Goal: Task Accomplishment & Management: Use online tool/utility

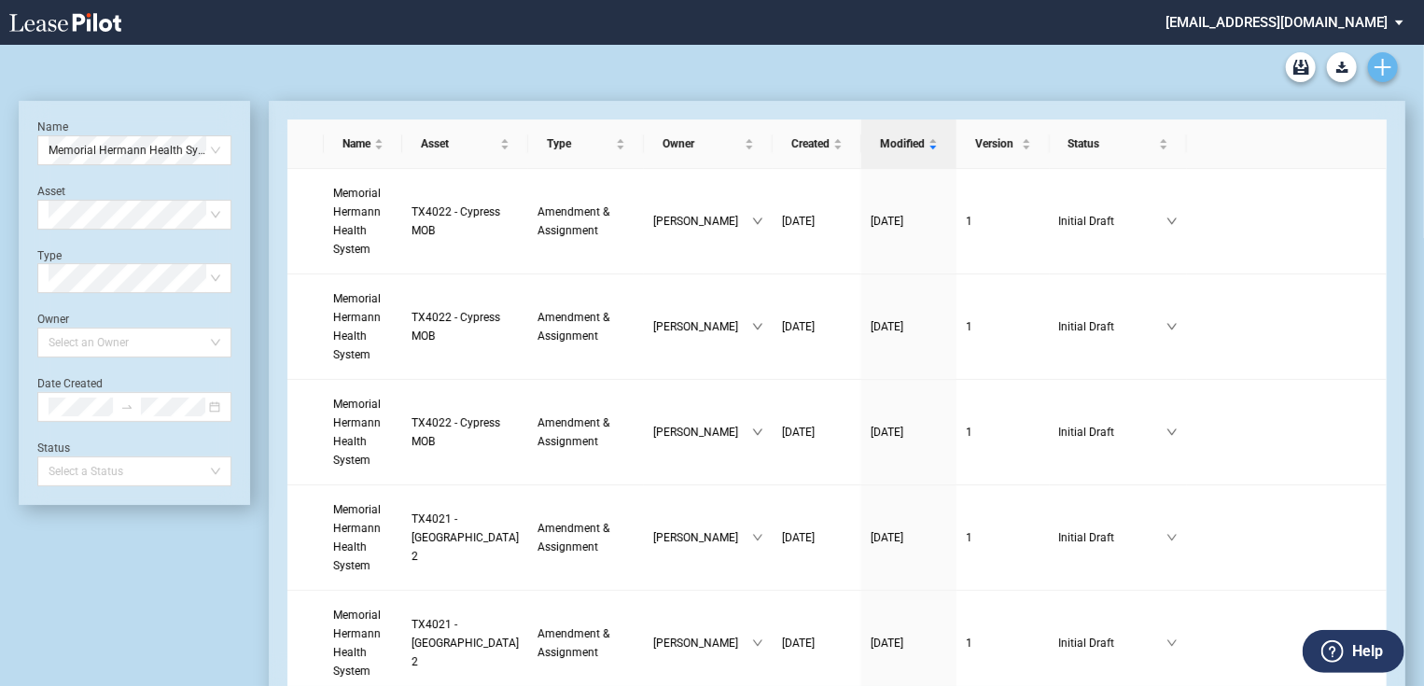
click at [1377, 75] on icon "Create new document" at bounding box center [1382, 67] width 17 height 17
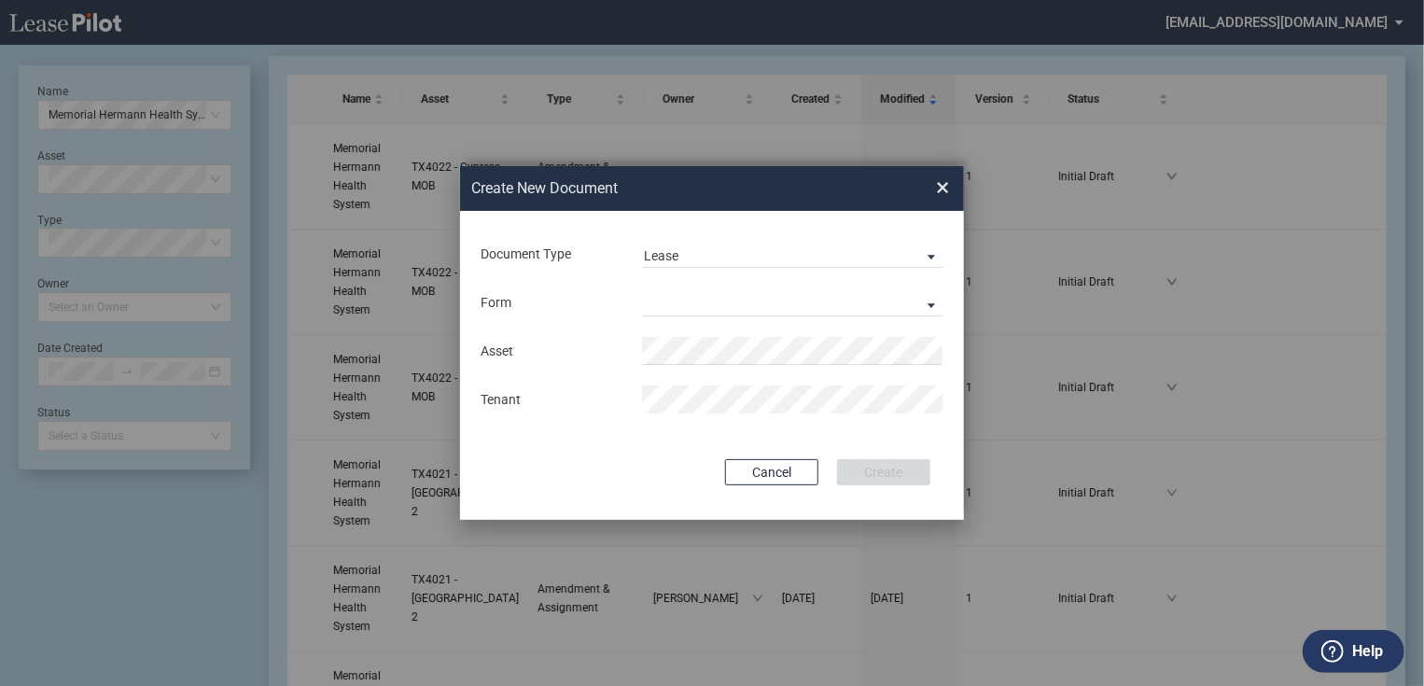
click at [690, 284] on div "Form Medical Office Lease Scottsdale Lease Louisville Lease 1370 Medical Place …" at bounding box center [712, 302] width 467 height 49
click at [691, 306] on md-select "Medical Office Lease Scottsdale Lease Louisville Lease 1370 Medical Place Lease…" at bounding box center [792, 302] width 301 height 28
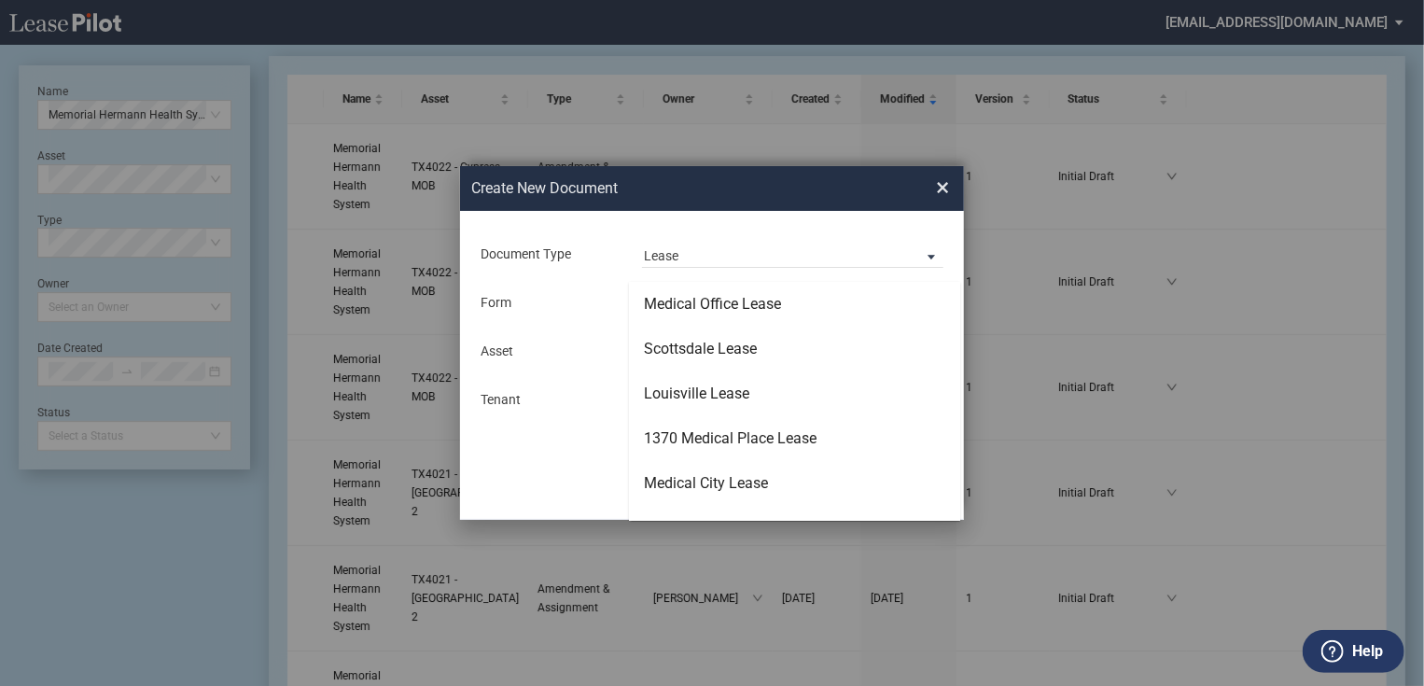
type md-option "Medical Office Lease"
click at [691, 306] on div "Medical Office Lease" at bounding box center [712, 304] width 137 height 21
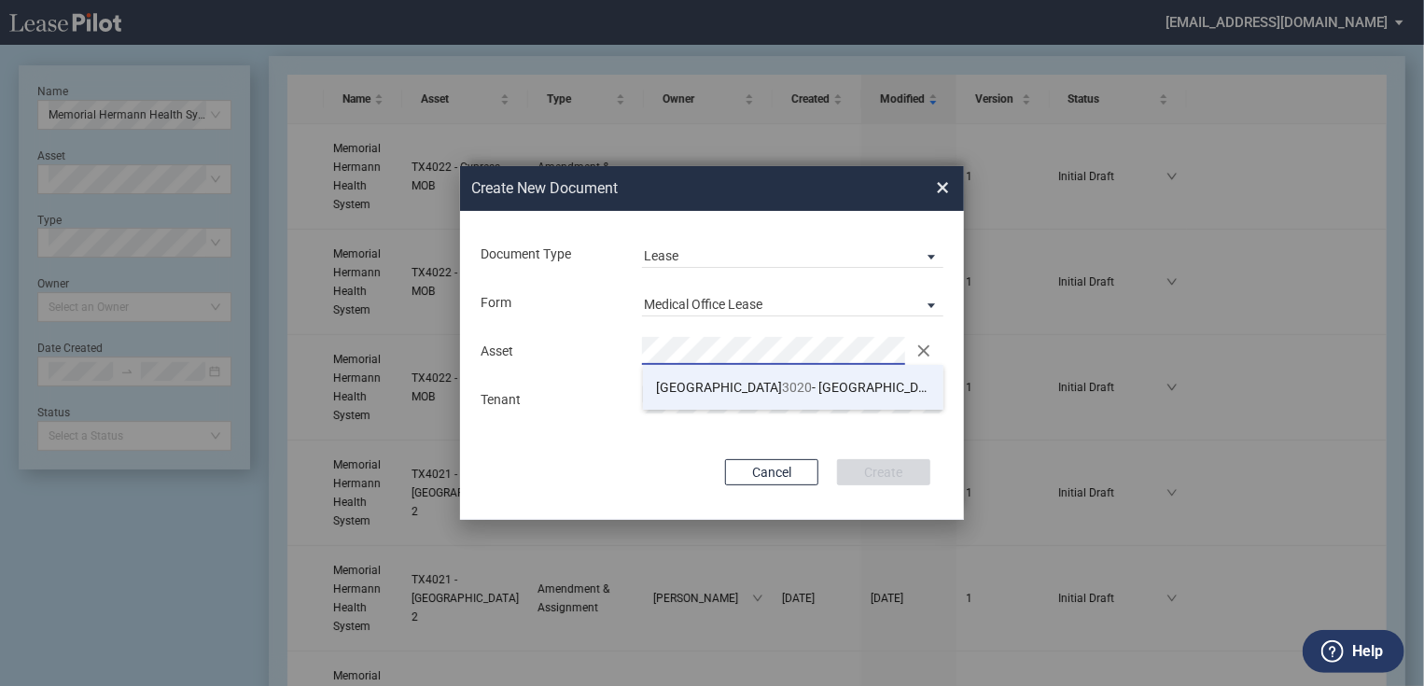
click at [760, 392] on span "TX 3020 - Centennial Medical Pavilion I" at bounding box center [804, 387] width 295 height 15
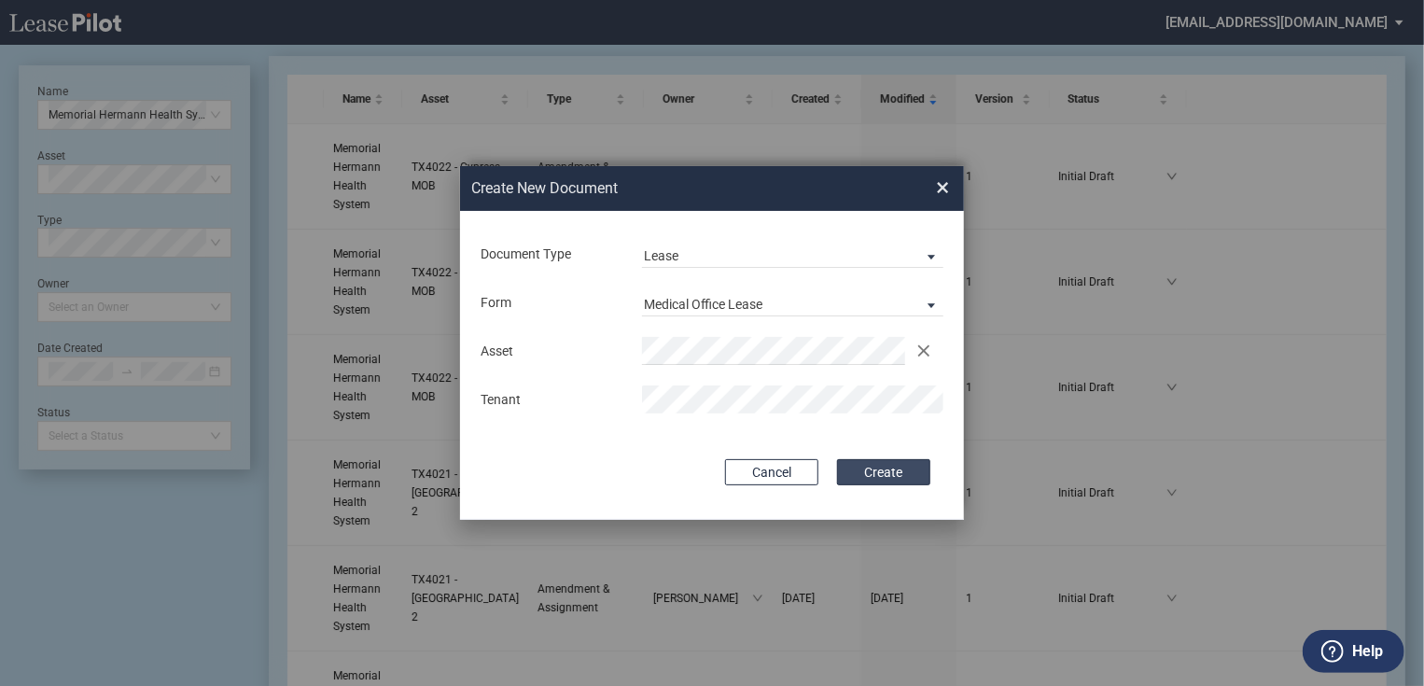
click at [888, 478] on button "Create" at bounding box center [883, 472] width 93 height 26
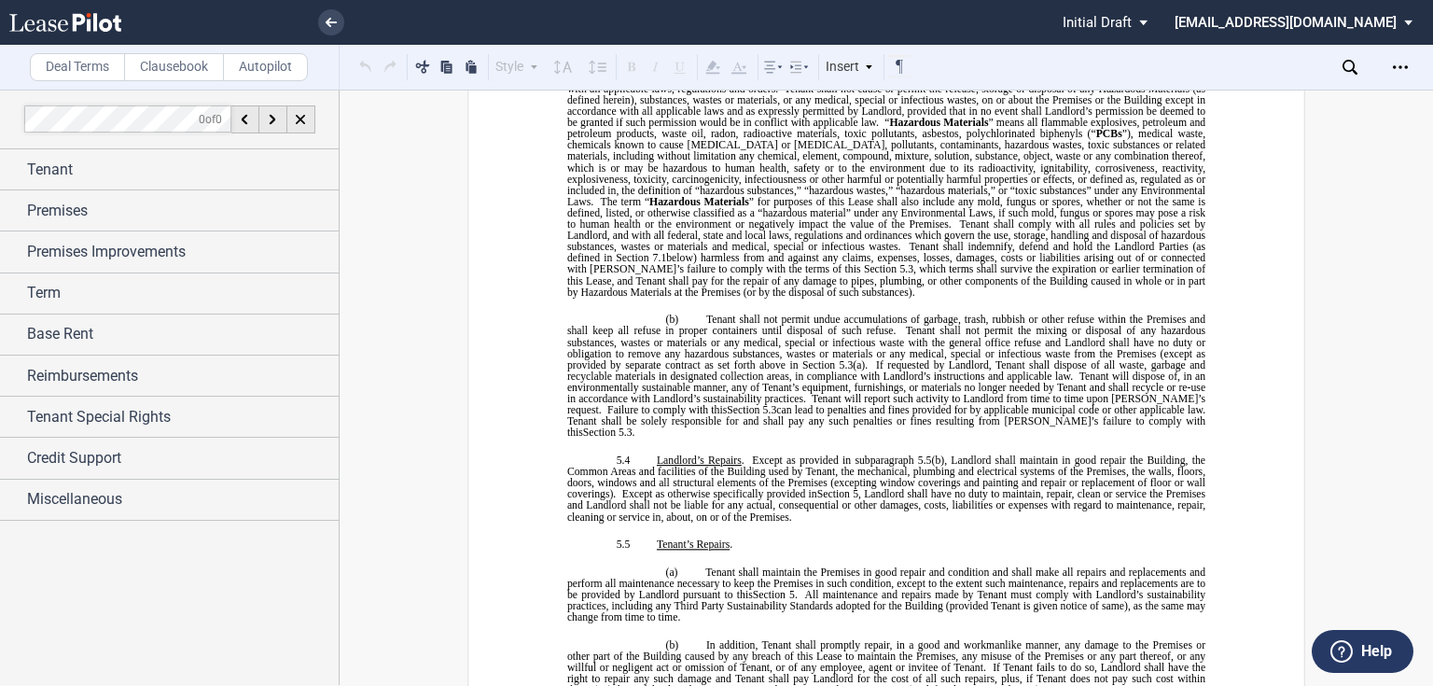
scroll to position [6196, 0]
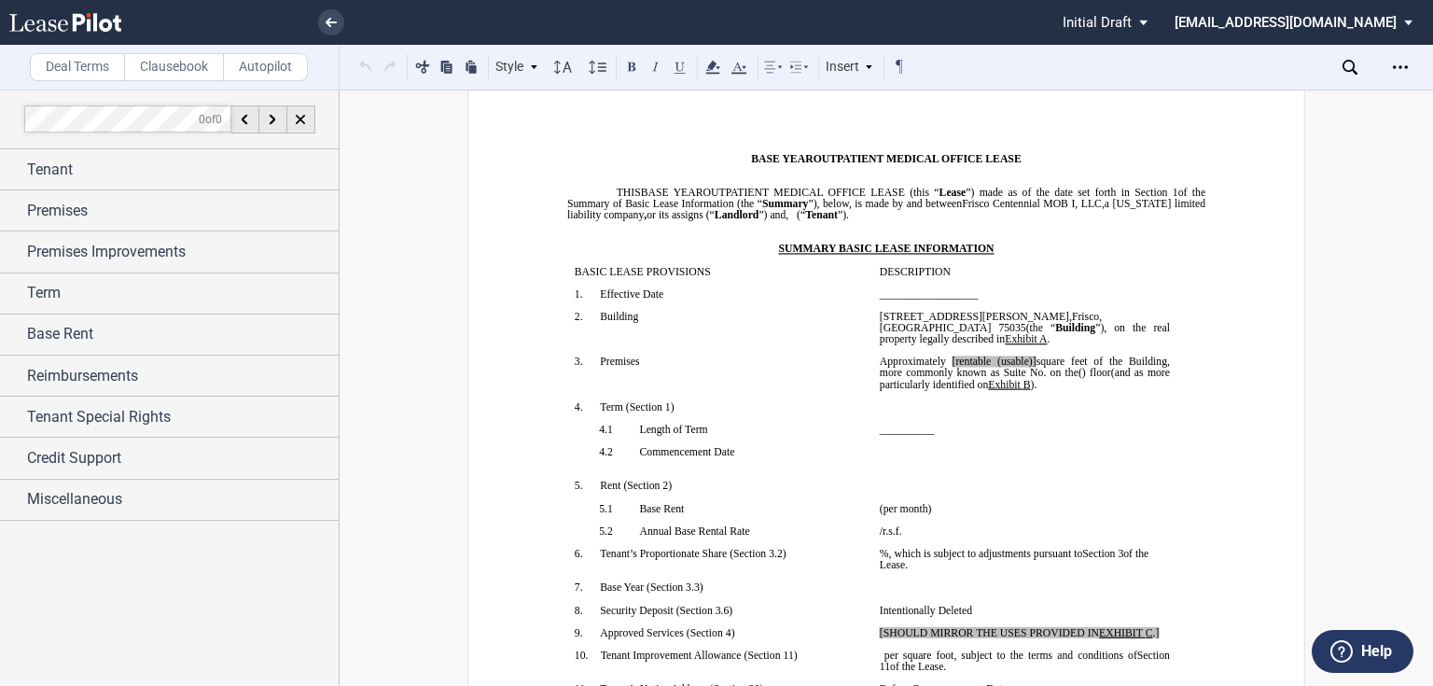
scroll to position [0, 0]
